Goal: Transaction & Acquisition: Download file/media

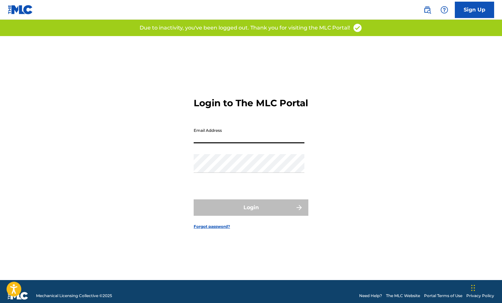
click at [218, 142] on input "Email Address" at bounding box center [249, 134] width 111 height 19
type input "[PERSON_NAME][EMAIL_ADDRESS][DOMAIN_NAME]"
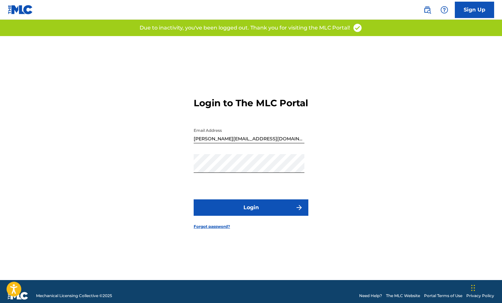
click at [255, 211] on button "Login" at bounding box center [251, 207] width 115 height 16
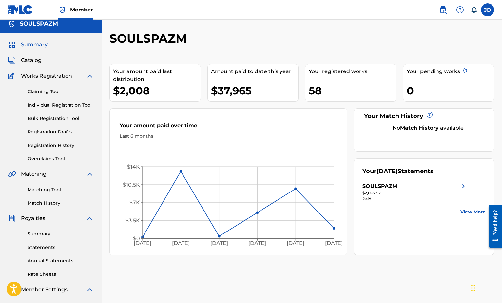
scroll to position [10, 0]
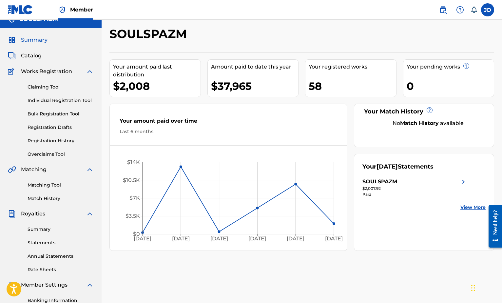
click at [50, 243] on link "Statements" at bounding box center [61, 242] width 66 height 7
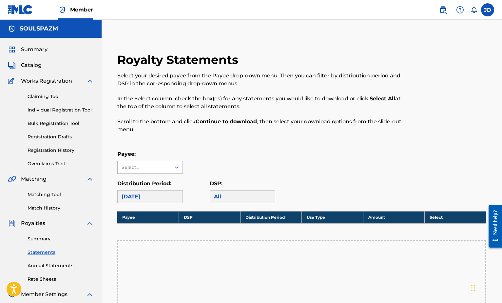
click at [166, 165] on div "Select..." at bounding box center [144, 167] width 45 height 7
click at [157, 176] on div "SOULSPAZM" at bounding box center [150, 182] width 65 height 16
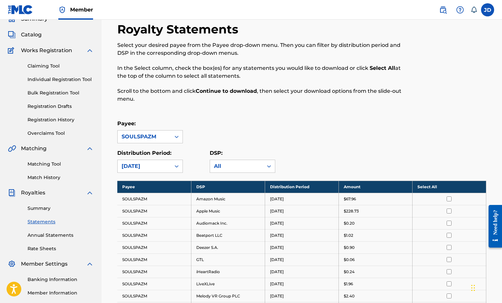
scroll to position [31, 0]
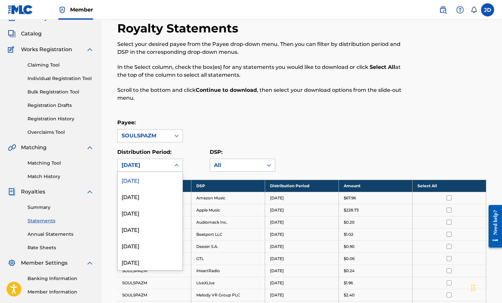
click at [157, 166] on div "[DATE]" at bounding box center [144, 165] width 45 height 8
click at [145, 194] on div "[DATE]" at bounding box center [150, 196] width 65 height 16
click at [161, 162] on div "[DATE]" at bounding box center [144, 165] width 45 height 8
click at [155, 183] on div "[DATE]" at bounding box center [150, 180] width 65 height 16
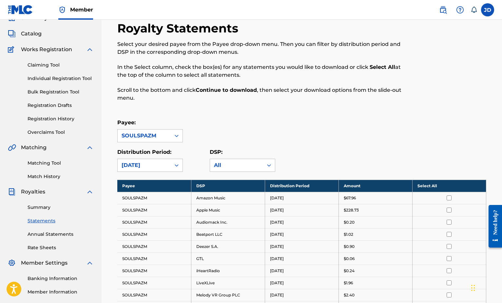
click at [311, 130] on div "Payee: SOULSPAZM" at bounding box center [301, 131] width 369 height 24
click at [432, 187] on th "Select All" at bounding box center [449, 186] width 74 height 12
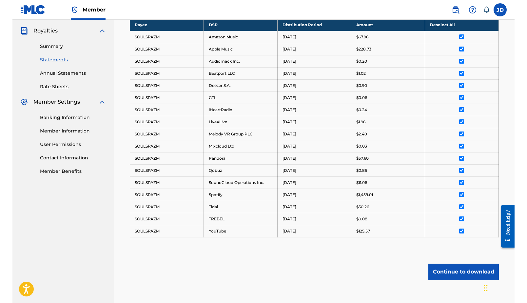
scroll to position [227, 0]
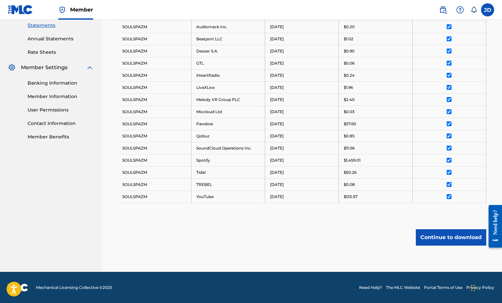
click at [461, 241] on button "Continue to download" at bounding box center [451, 237] width 70 height 16
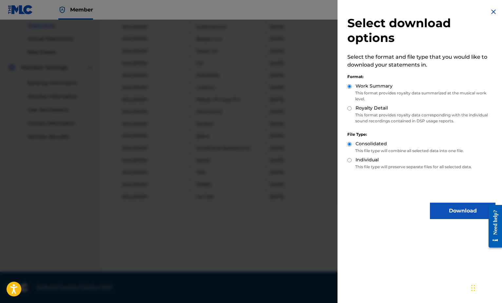
click at [350, 109] on input "Royalty Detail" at bounding box center [349, 108] width 4 height 4
radio input "true"
click at [462, 211] on button "Download" at bounding box center [463, 211] width 66 height 16
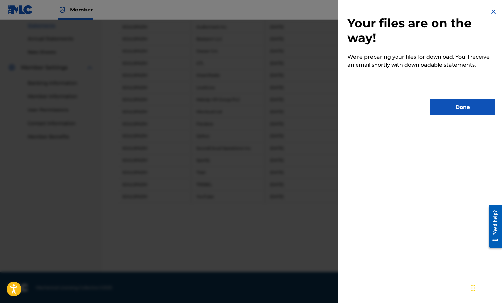
click at [452, 105] on button "Done" at bounding box center [463, 107] width 66 height 16
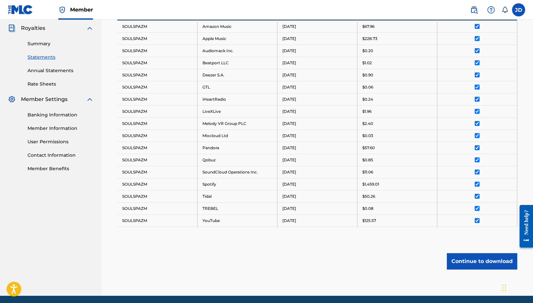
scroll to position [0, 0]
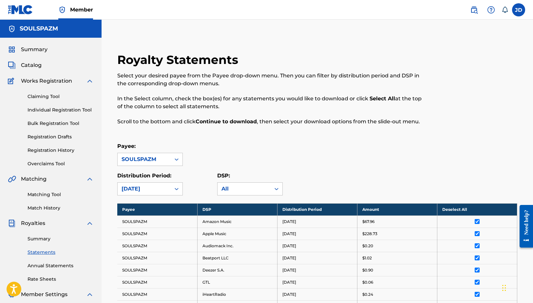
click at [502, 10] on label at bounding box center [518, 9] width 13 height 13
click at [502, 10] on input "[PERSON_NAME] [PERSON_NAME] [PERSON_NAME][EMAIL_ADDRESS][DOMAIN_NAME] Notificat…" at bounding box center [519, 10] width 0 height 0
click at [454, 94] on p "Log out" at bounding box center [455, 93] width 15 height 6
click at [502, 10] on input "[PERSON_NAME] [PERSON_NAME] [PERSON_NAME][EMAIL_ADDRESS][DOMAIN_NAME] Notificat…" at bounding box center [519, 10] width 0 height 0
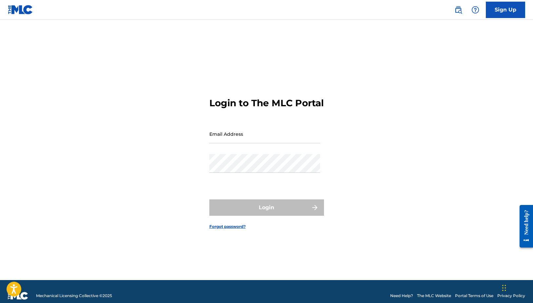
drag, startPoint x: 328, startPoint y: 114, endPoint x: 278, endPoint y: 151, distance: 62.3
click at [326, 118] on div "Login to The MLC Portal Email Address Password Login Forgot password?" at bounding box center [266, 158] width 459 height 244
click at [266, 139] on input "Email Address" at bounding box center [264, 134] width 111 height 19
